Goal: Task Accomplishment & Management: Use online tool/utility

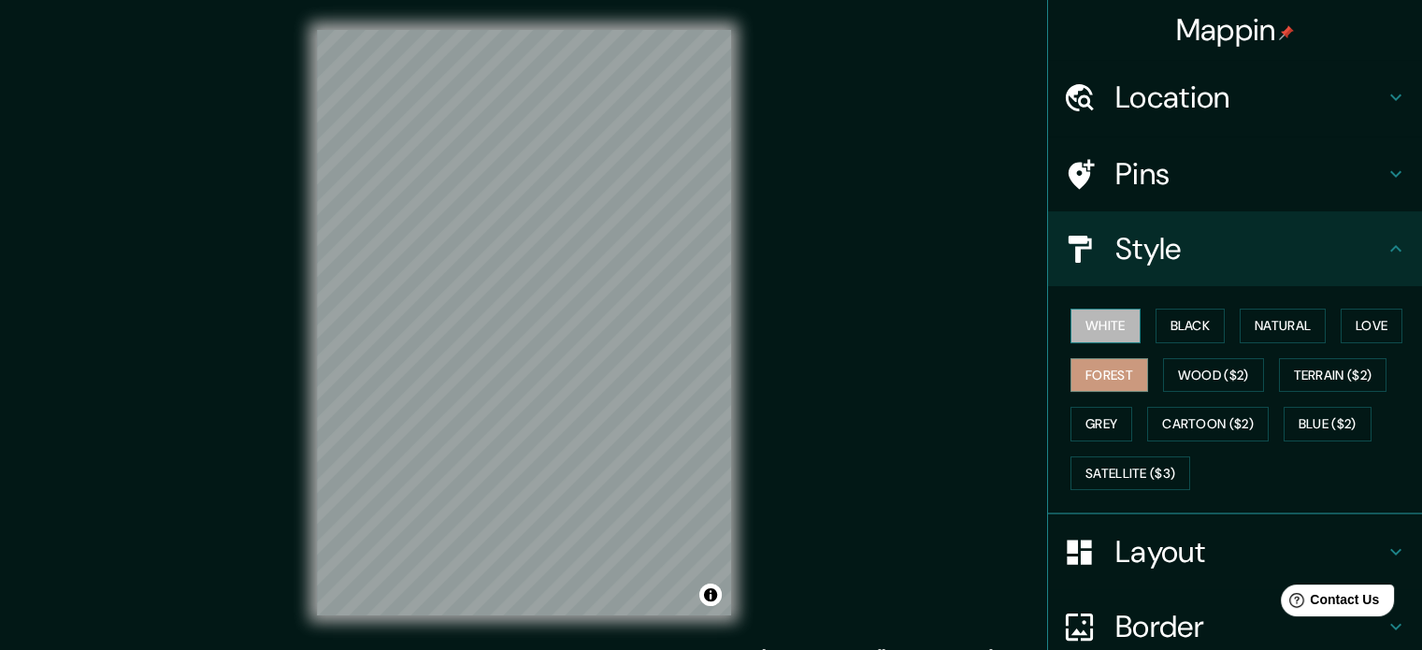
click at [1111, 336] on button "White" at bounding box center [1106, 326] width 70 height 35
click at [1193, 325] on button "Black" at bounding box center [1191, 326] width 70 height 35
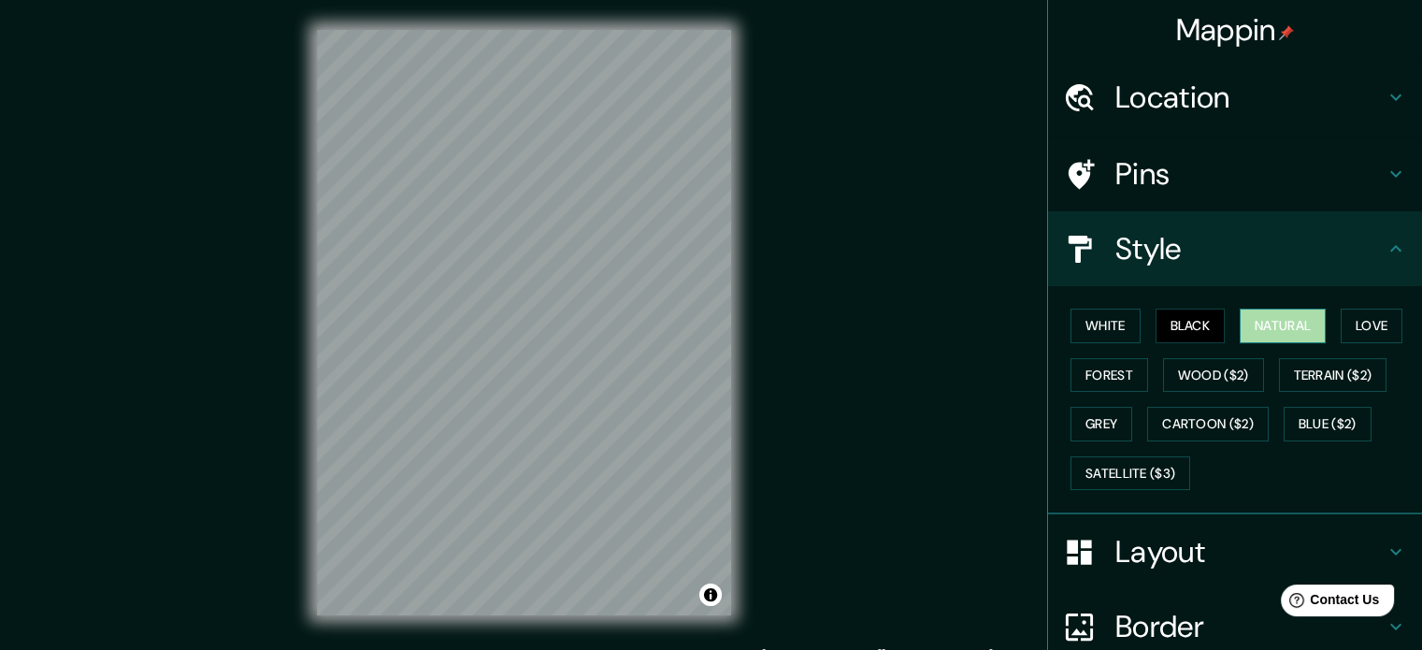
click at [1249, 324] on button "Natural" at bounding box center [1283, 326] width 86 height 35
click at [1346, 316] on button "Love" at bounding box center [1372, 326] width 62 height 35
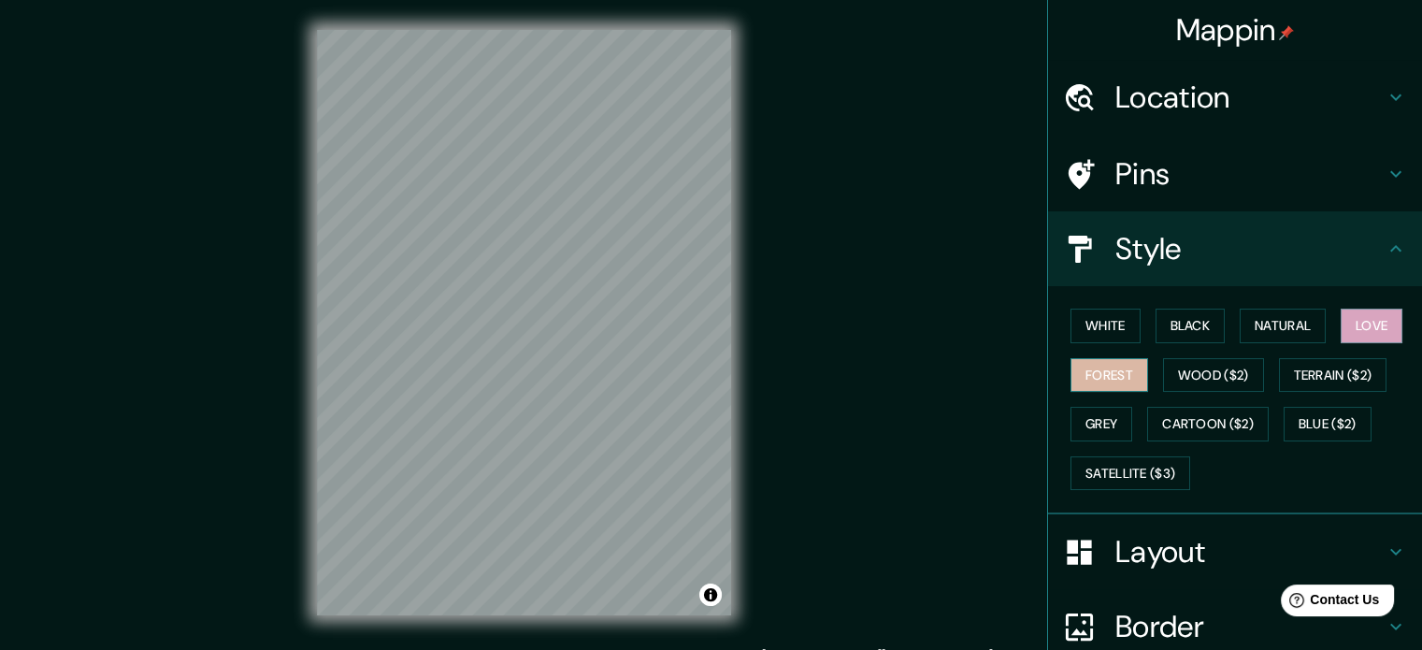
click at [1100, 380] on button "Forest" at bounding box center [1110, 375] width 78 height 35
click at [1184, 379] on button "Wood ($2)" at bounding box center [1213, 375] width 101 height 35
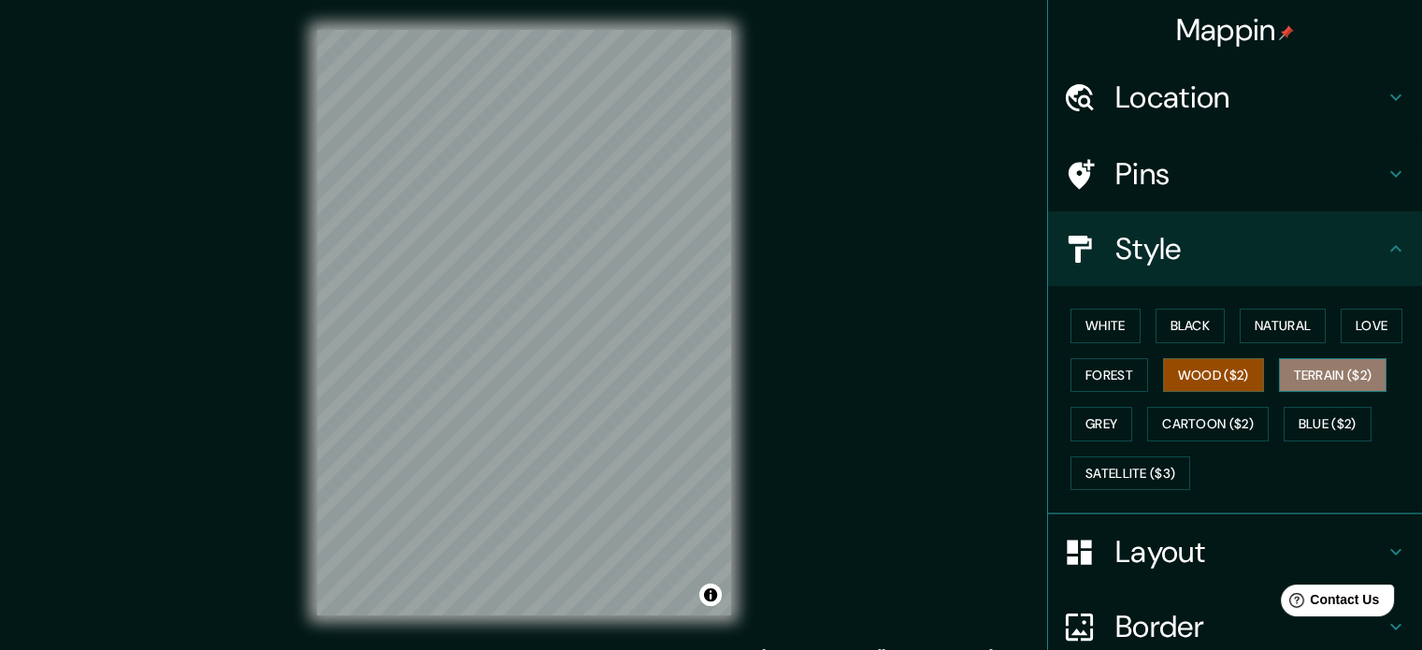
click at [1336, 378] on button "Terrain ($2)" at bounding box center [1333, 375] width 108 height 35
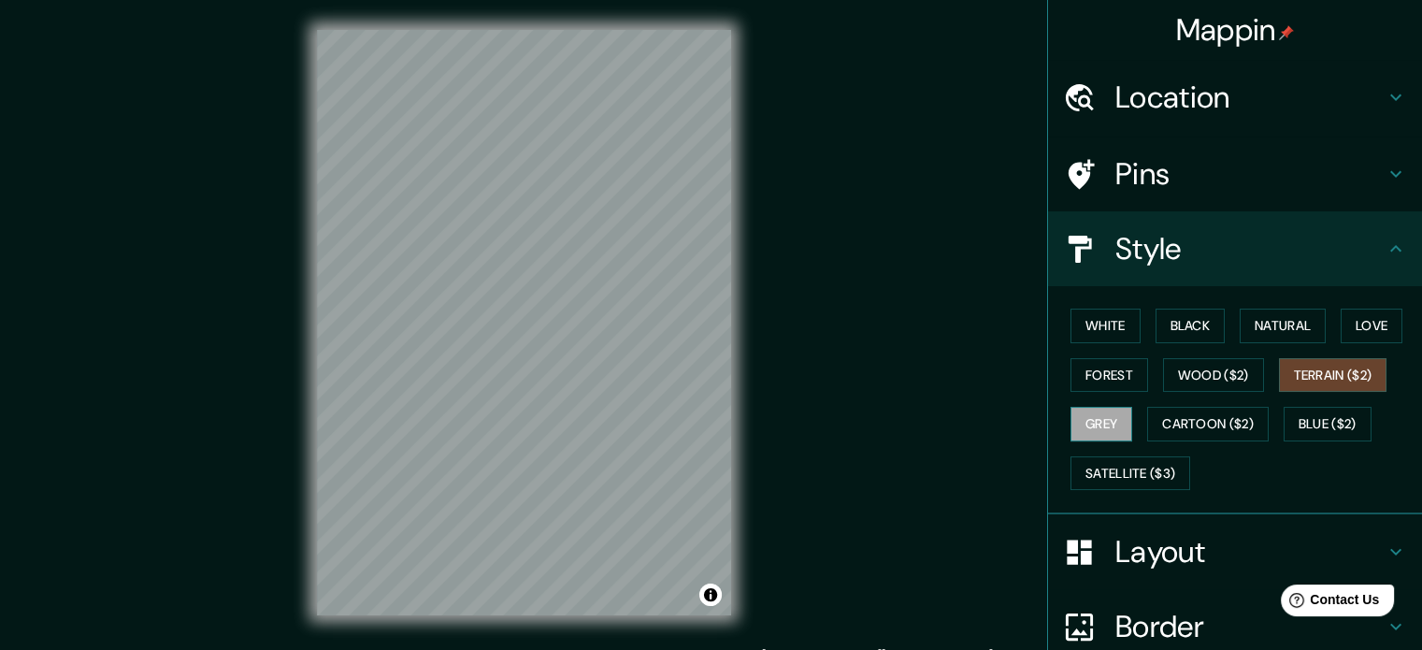
click at [1091, 434] on button "Grey" at bounding box center [1102, 424] width 62 height 35
click at [1311, 373] on button "Terrain ($2)" at bounding box center [1333, 375] width 108 height 35
click at [1101, 419] on button "Grey" at bounding box center [1102, 424] width 62 height 35
click at [1196, 409] on button "Cartoon ($2)" at bounding box center [1208, 424] width 122 height 35
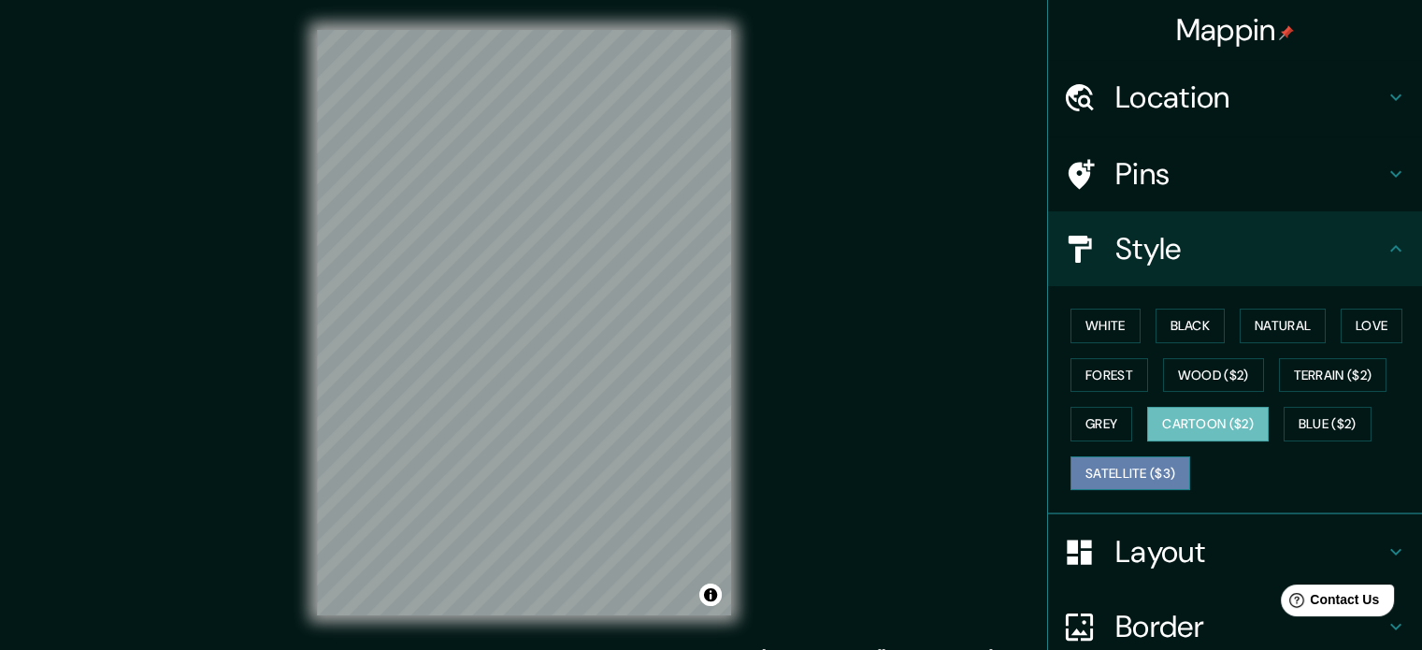
click at [1101, 476] on button "Satellite ($3)" at bounding box center [1131, 473] width 120 height 35
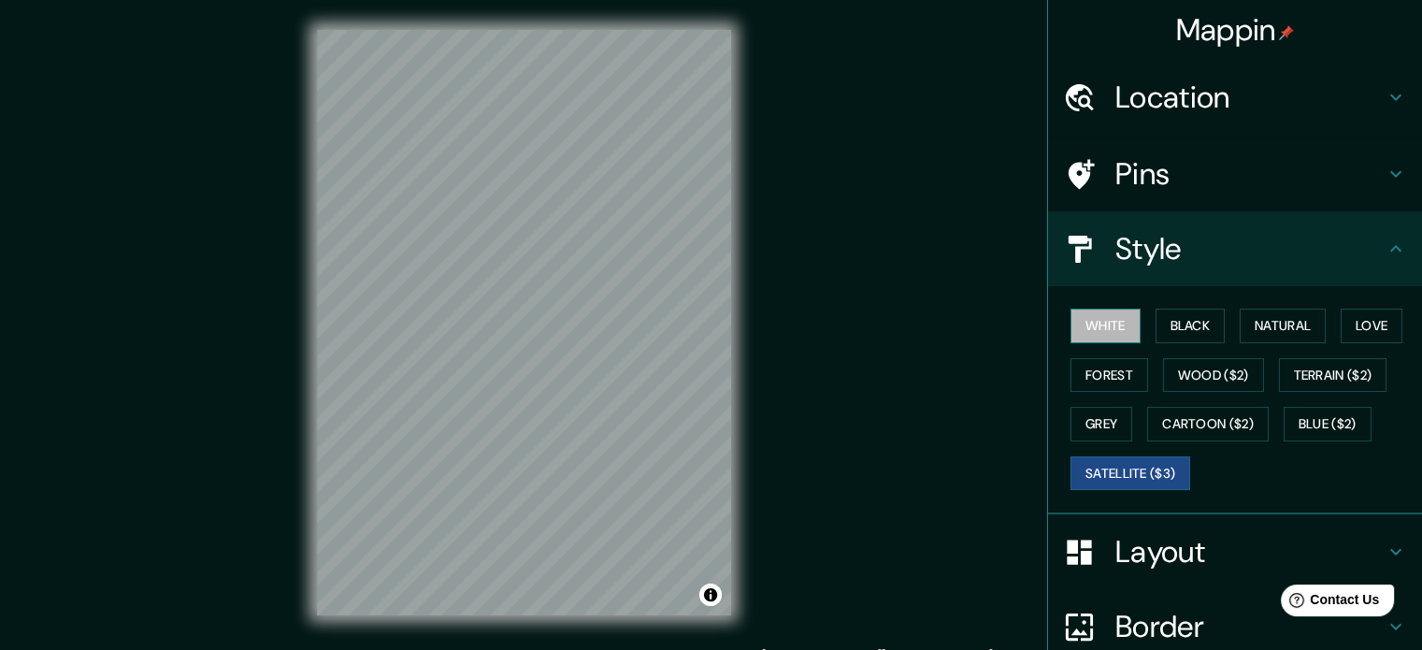
click at [1102, 330] on button "White" at bounding box center [1106, 326] width 70 height 35
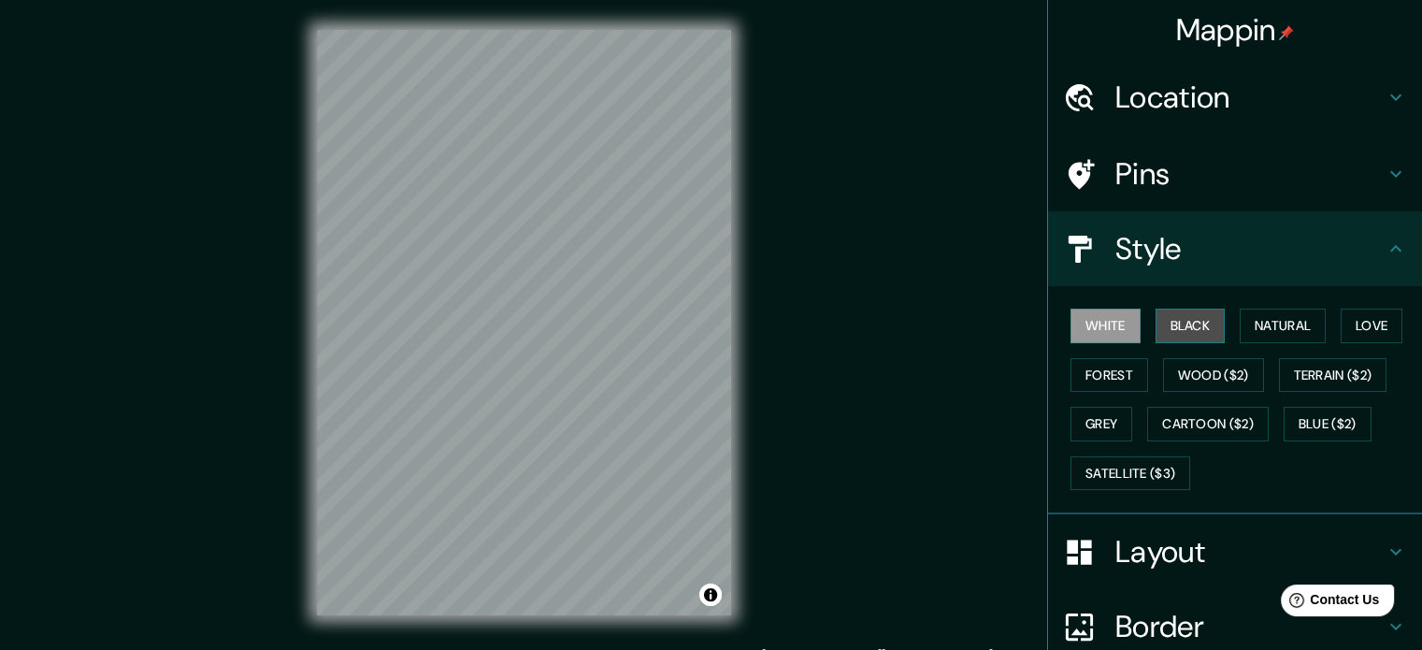
click at [1179, 324] on button "Black" at bounding box center [1191, 326] width 70 height 35
click at [1108, 321] on button "White" at bounding box center [1106, 326] width 70 height 35
